Goal: Task Accomplishment & Management: Use online tool/utility

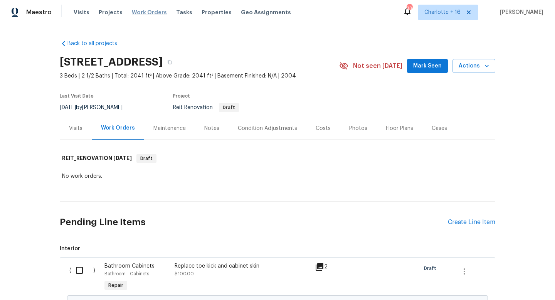
click at [157, 13] on span "Work Orders" at bounding box center [149, 12] width 35 height 8
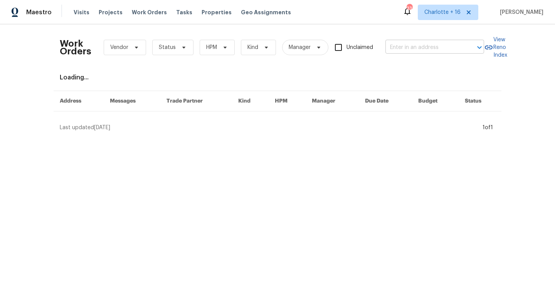
click at [395, 48] on input "text" at bounding box center [424, 48] width 77 height 12
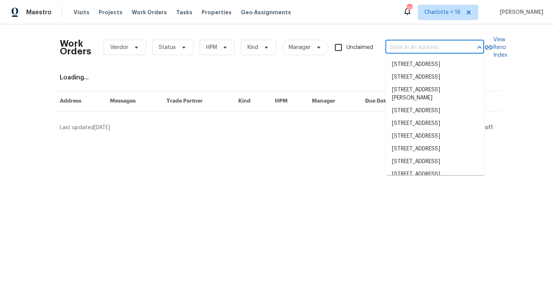
paste input "[STREET_ADDRESS][PERSON_NAME]"
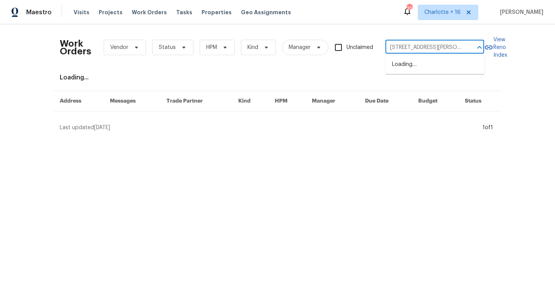
type input "[STREET_ADDRESS][PERSON_NAME]"
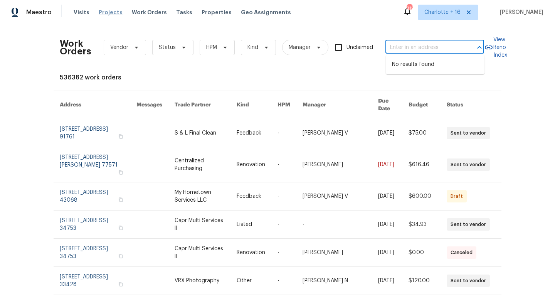
click at [101, 13] on span "Projects" at bounding box center [111, 12] width 24 height 8
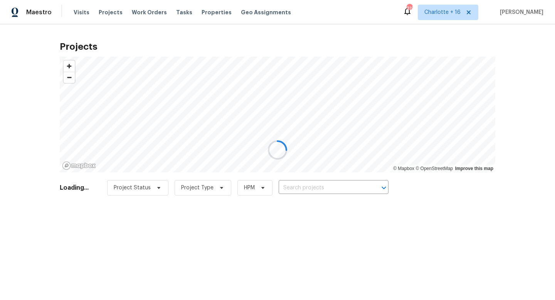
click at [319, 185] on div at bounding box center [277, 150] width 555 height 300
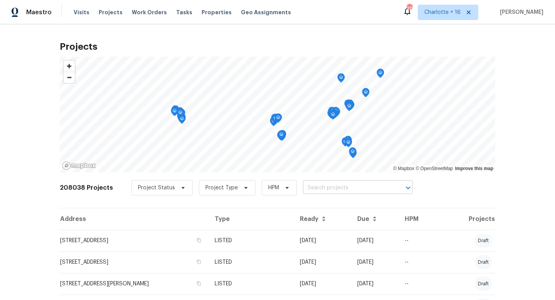
click at [319, 186] on input "text" at bounding box center [347, 188] width 88 height 12
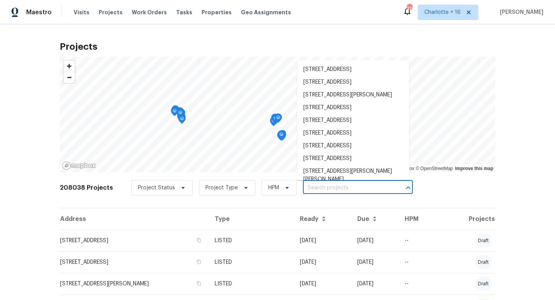
paste input "[STREET_ADDRESS][PERSON_NAME]"
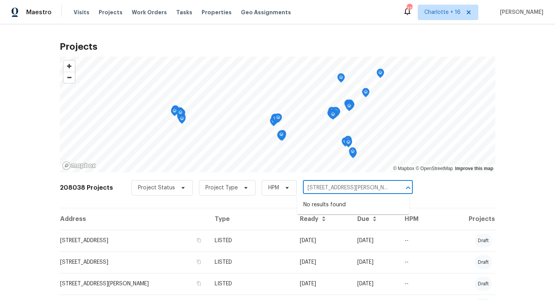
type input "[STREET_ADDRESS][PERSON_NAME]"
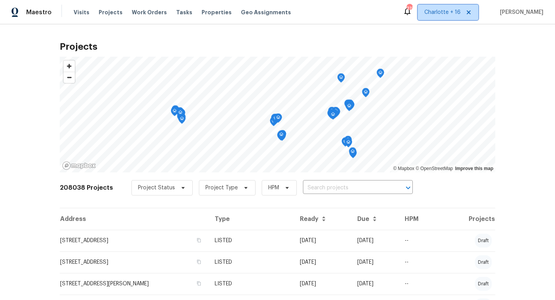
click at [458, 8] on span "Charlotte + 16" at bounding box center [448, 12] width 61 height 15
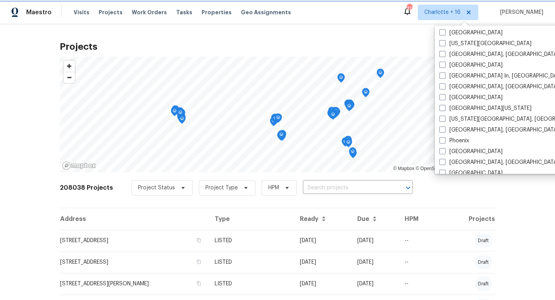
scroll to position [392, 0]
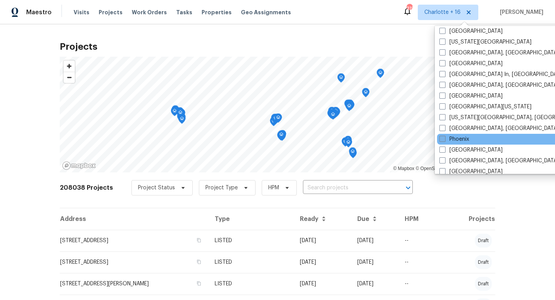
click at [446, 140] on label "Phoenix" at bounding box center [455, 139] width 30 height 8
click at [445, 140] on input "Phoenix" at bounding box center [442, 137] width 5 height 5
checkbox input "true"
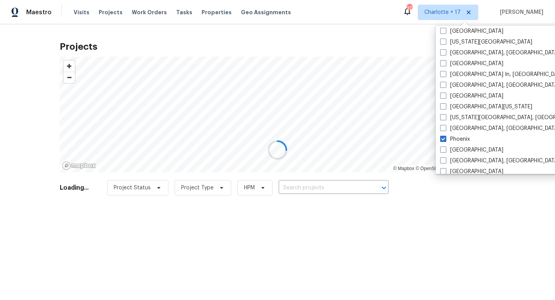
click at [326, 27] on div at bounding box center [277, 150] width 555 height 300
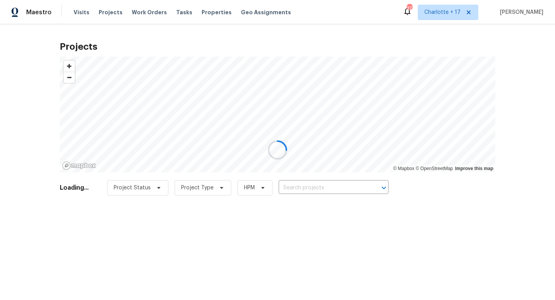
click at [293, 187] on div at bounding box center [277, 150] width 555 height 300
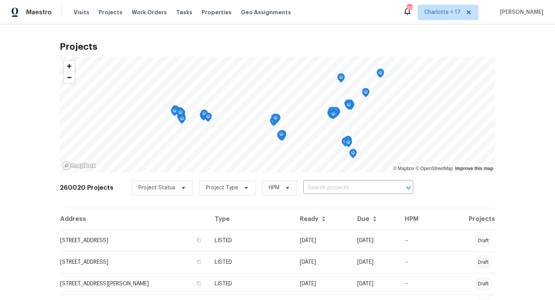
click at [293, 187] on div "Project Status Project Type HPM ​" at bounding box center [273, 187] width 282 height 15
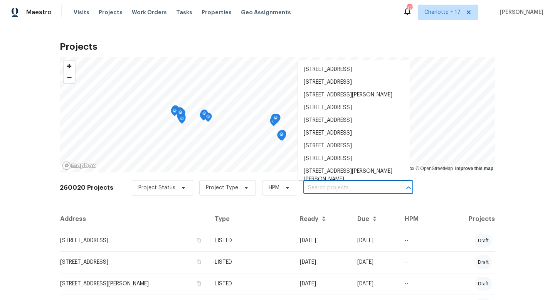
click at [309, 188] on input "text" at bounding box center [348, 188] width 88 height 12
paste input "[STREET_ADDRESS][PERSON_NAME]"
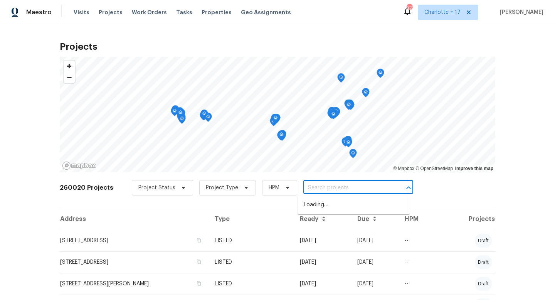
type input "[STREET_ADDRESS][PERSON_NAME]"
click at [320, 200] on li "[STREET_ADDRESS][PERSON_NAME]" at bounding box center [354, 205] width 112 height 13
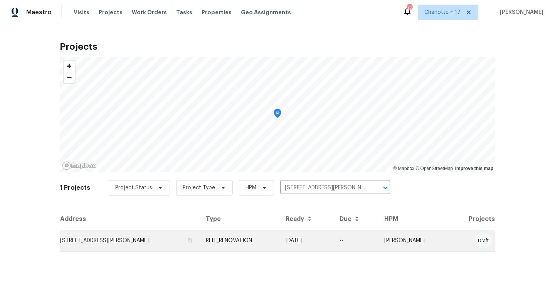
click at [162, 238] on td "[STREET_ADDRESS][PERSON_NAME]" at bounding box center [130, 241] width 140 height 22
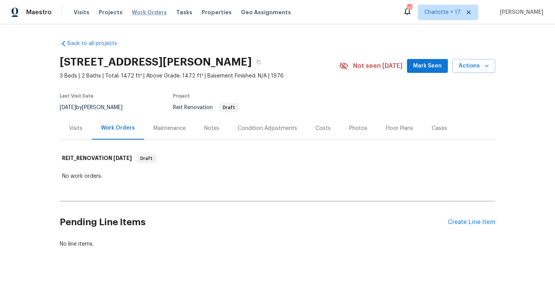
click at [141, 10] on span "Work Orders" at bounding box center [149, 12] width 35 height 8
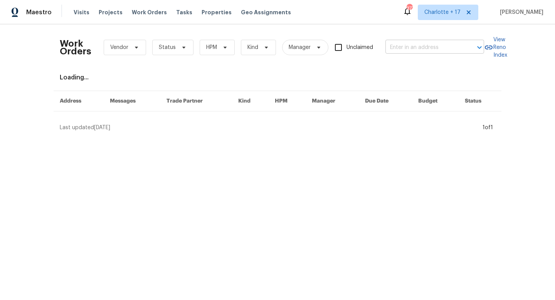
click at [407, 45] on input "text" at bounding box center [424, 48] width 77 height 12
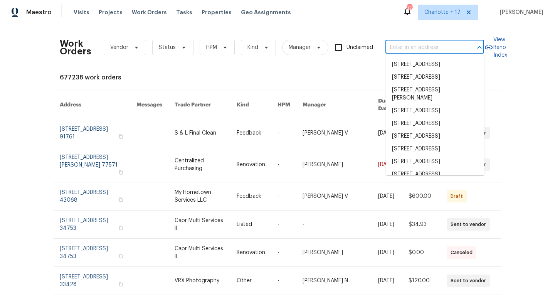
paste input "[STREET_ADDRESS]"
type input "[STREET_ADDRESS]"
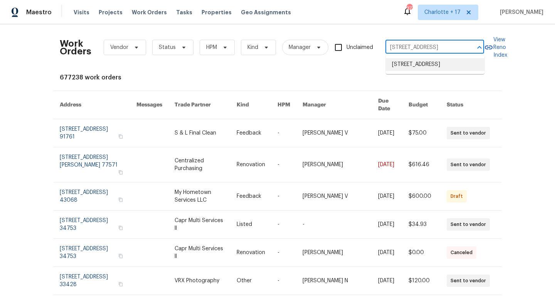
click at [414, 71] on li "[STREET_ADDRESS]" at bounding box center [435, 64] width 99 height 13
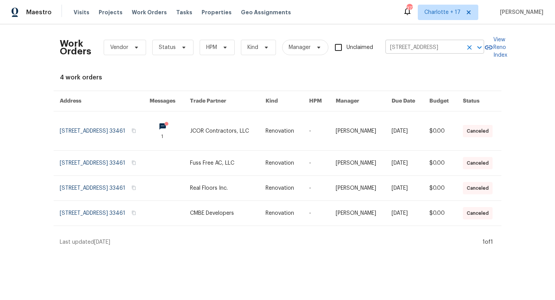
click at [405, 46] on input "[STREET_ADDRESS]" at bounding box center [424, 48] width 77 height 12
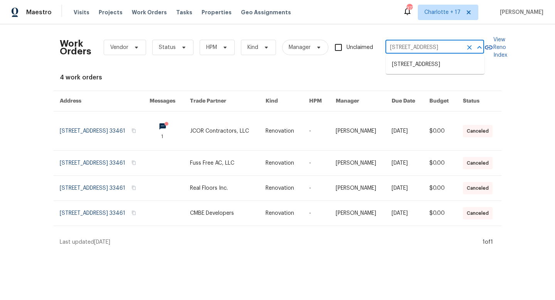
paste input "710 Maximos Dr"
type input "13710 Maximos Dr"
click at [411, 62] on li "[STREET_ADDRESS]" at bounding box center [435, 64] width 99 height 13
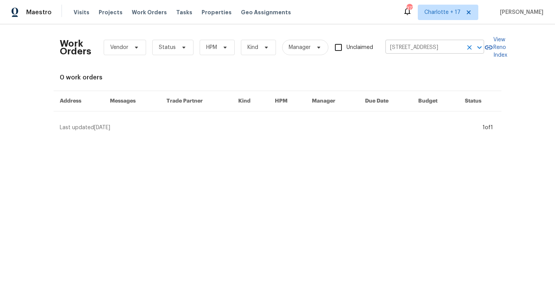
click at [405, 43] on input "[STREET_ADDRESS]" at bounding box center [424, 48] width 77 height 12
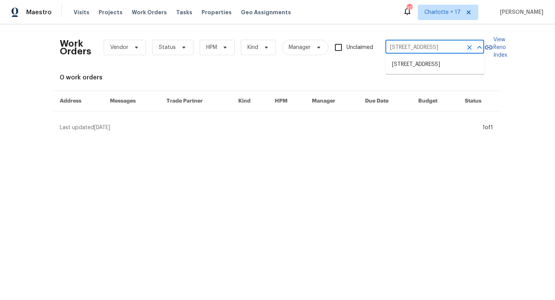
click at [405, 43] on input "[STREET_ADDRESS]" at bounding box center [424, 48] width 77 height 12
paste input "20019 Nightbird Trl"
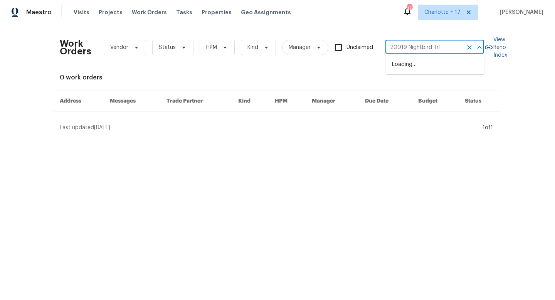
type input "20019 Nightbird Trl"
click at [418, 76] on li "[STREET_ADDRESS][PERSON_NAME]" at bounding box center [435, 68] width 99 height 21
click at [428, 46] on input "[STREET_ADDRESS][PERSON_NAME]" at bounding box center [424, 48] width 77 height 12
paste input "[STREET_ADDRESS]"
type input "[STREET_ADDRESS]"
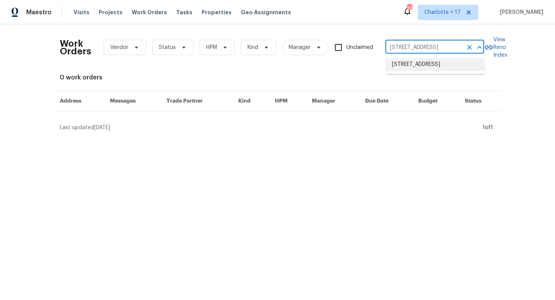
click at [427, 64] on li "[STREET_ADDRESS]" at bounding box center [435, 64] width 99 height 13
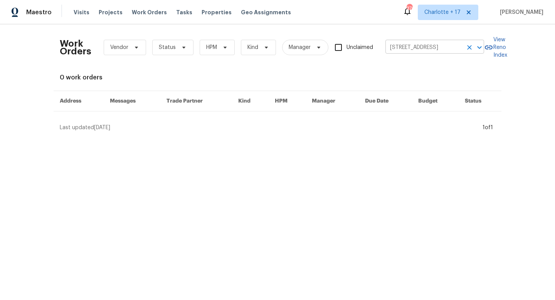
click at [412, 50] on input "[STREET_ADDRESS]" at bounding box center [424, 48] width 77 height 12
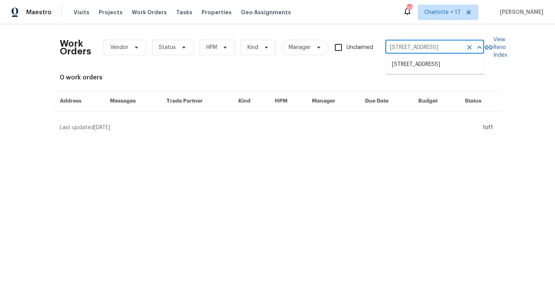
paste input "[STREET_ADDRESS]"
type input "[STREET_ADDRESS]"
click at [414, 64] on li "[STREET_ADDRESS]" at bounding box center [435, 64] width 99 height 13
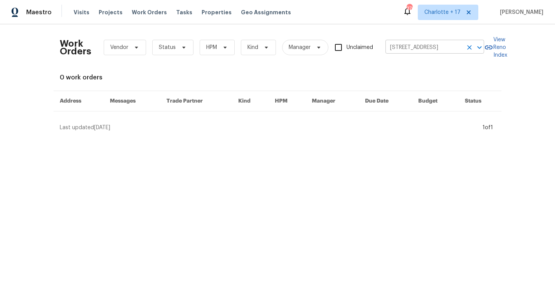
click at [405, 44] on input "[STREET_ADDRESS]" at bounding box center [424, 48] width 77 height 12
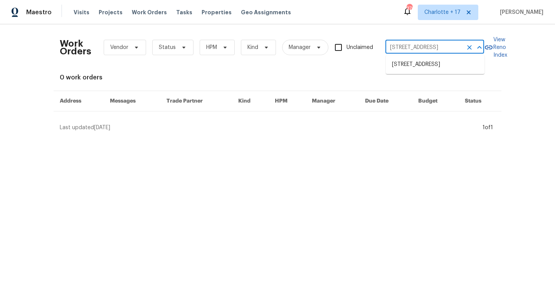
paste input "[STREET_ADDRESS][PERSON_NAME]"
type input "[STREET_ADDRESS][PERSON_NAME]"
click at [411, 73] on li "[STREET_ADDRESS][PERSON_NAME]" at bounding box center [435, 68] width 99 height 21
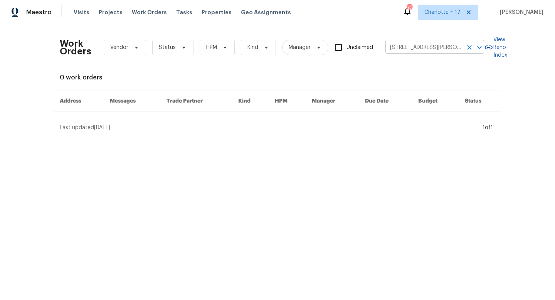
click at [418, 51] on input "[STREET_ADDRESS][PERSON_NAME]" at bounding box center [424, 48] width 77 height 12
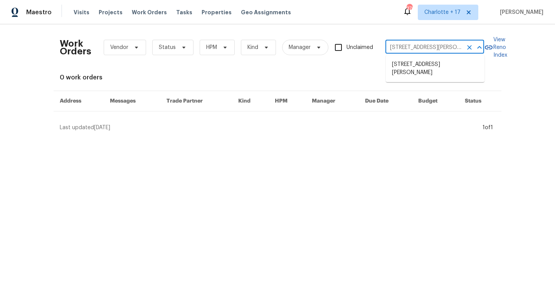
paste input "4480 [PERSON_NAME] Dr"
type input "4480 [PERSON_NAME] Dr"
click at [418, 64] on li "[STREET_ADDRESS][PERSON_NAME][PERSON_NAME]" at bounding box center [435, 68] width 99 height 21
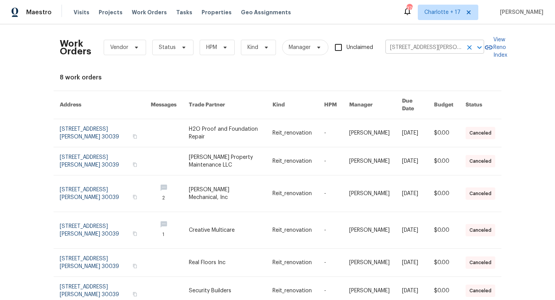
click at [430, 47] on input "[STREET_ADDRESS][PERSON_NAME][PERSON_NAME]" at bounding box center [424, 48] width 77 height 12
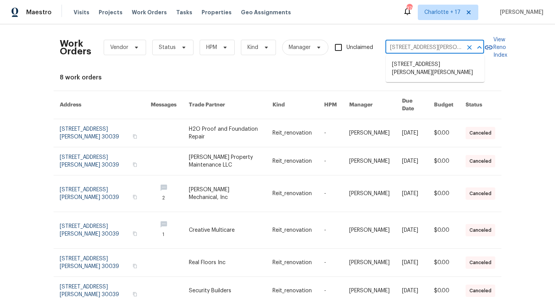
paste input "[STREET_ADDRESS]"
type input "[STREET_ADDRESS]"
click at [413, 62] on li "[STREET_ADDRESS]" at bounding box center [435, 64] width 99 height 13
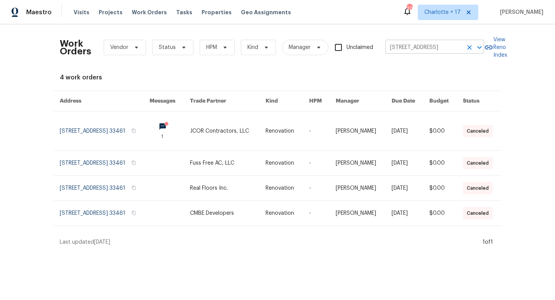
click at [408, 51] on input "[STREET_ADDRESS]" at bounding box center [424, 48] width 77 height 12
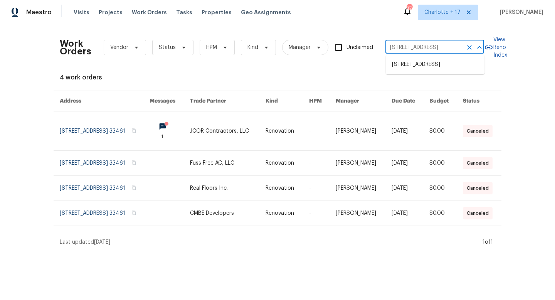
paste input "[STREET_ADDRESS]"
type input "[STREET_ADDRESS]"
click at [408, 62] on li "[STREET_ADDRESS]" at bounding box center [435, 64] width 99 height 13
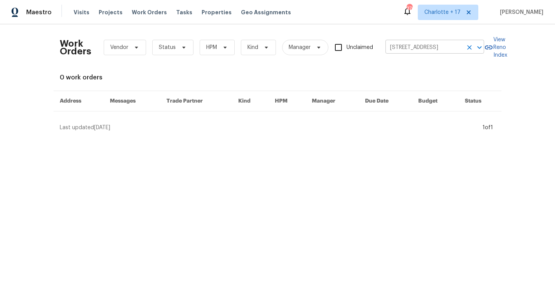
click at [410, 49] on input "[STREET_ADDRESS]" at bounding box center [424, 48] width 77 height 12
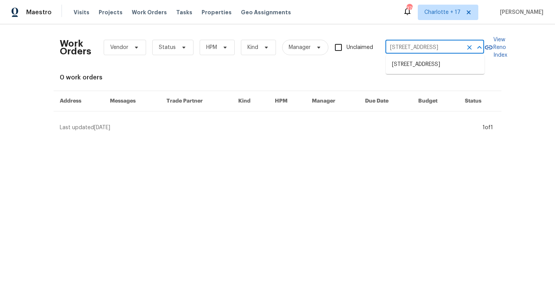
paste input "[STREET_ADDRESS]"
type input "[STREET_ADDRESS]"
click at [412, 64] on li "[STREET_ADDRESS]" at bounding box center [435, 64] width 99 height 13
